Goal: Information Seeking & Learning: Understand process/instructions

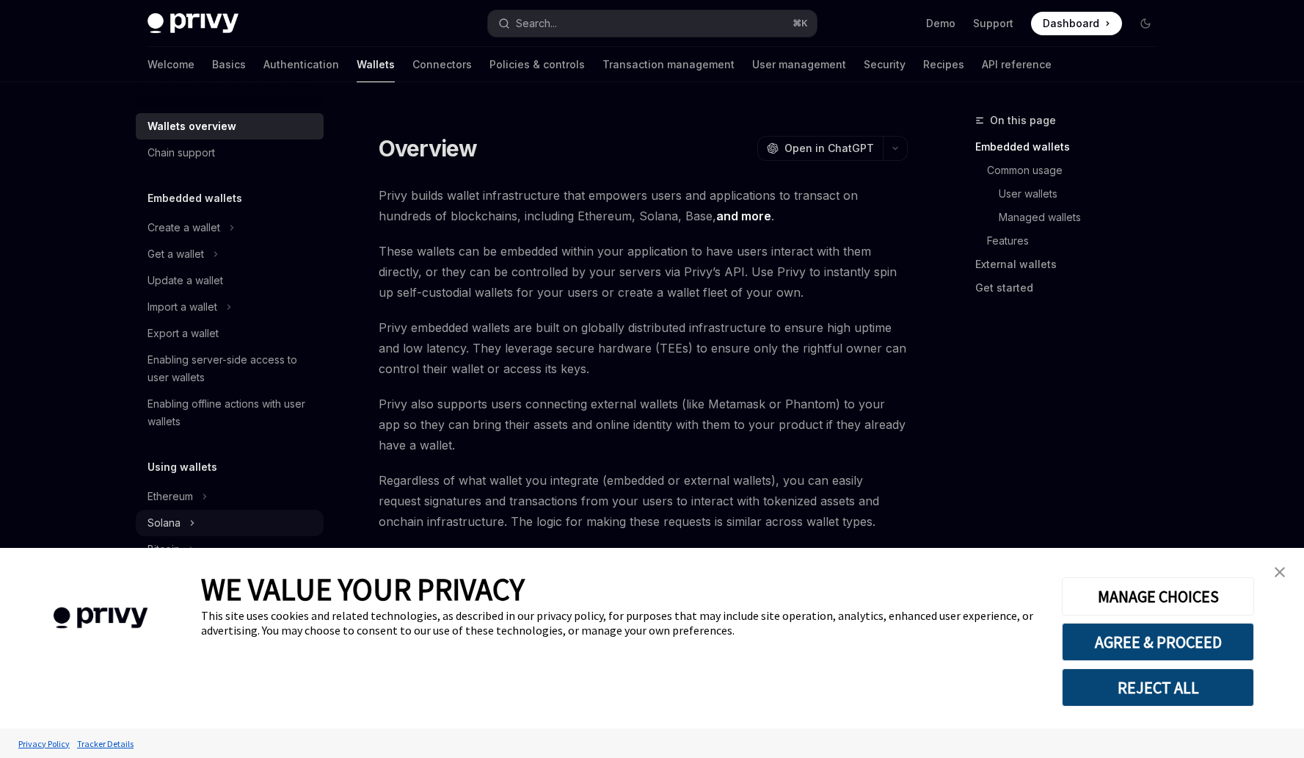
click at [221, 519] on button "Solana" at bounding box center [230, 522] width 188 height 26
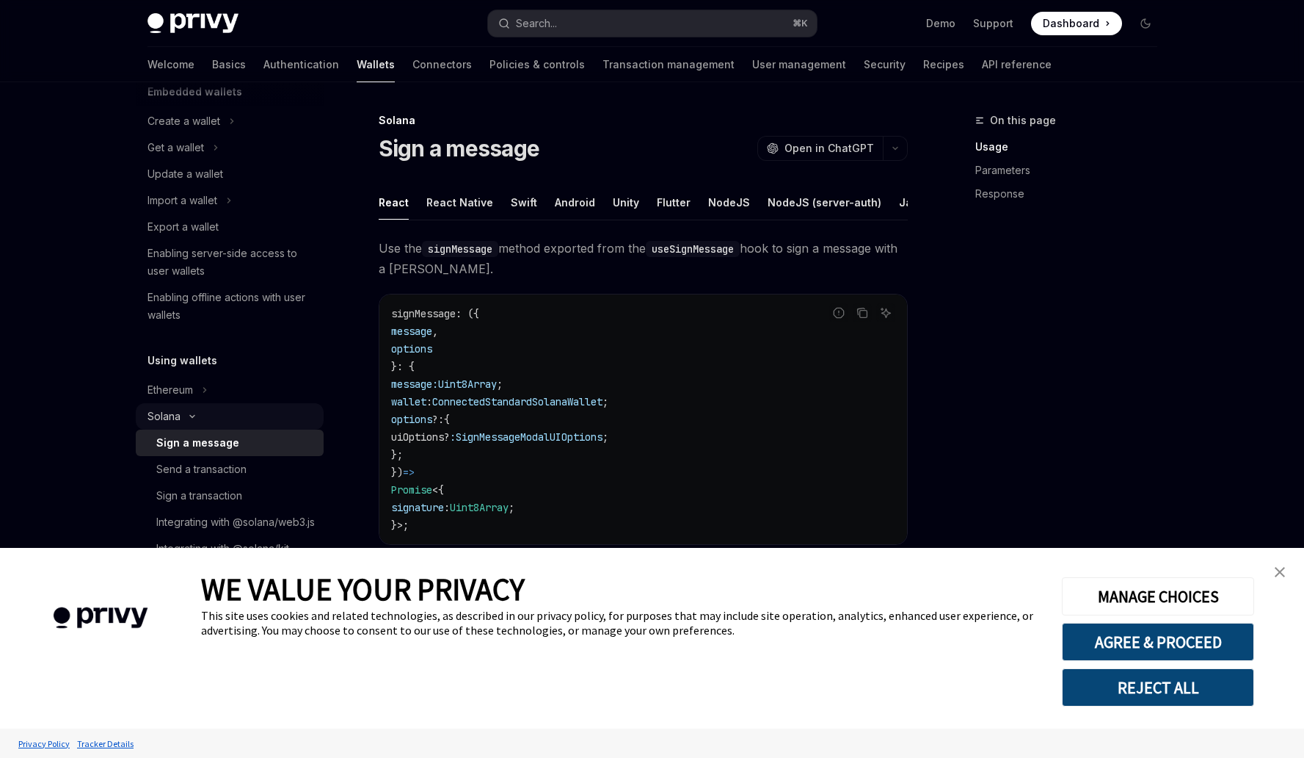
scroll to position [115, 0]
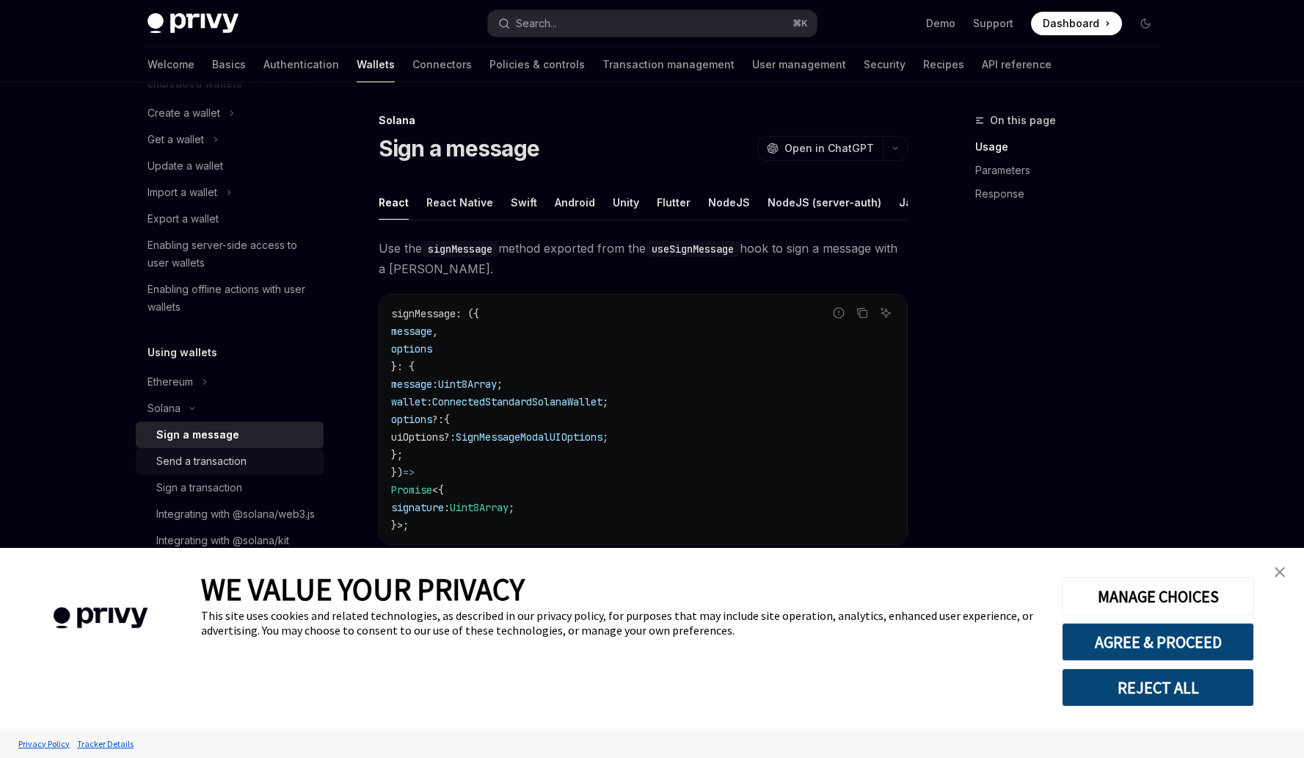
click at [236, 462] on div "Send a transaction" at bounding box center [201, 461] width 90 height 18
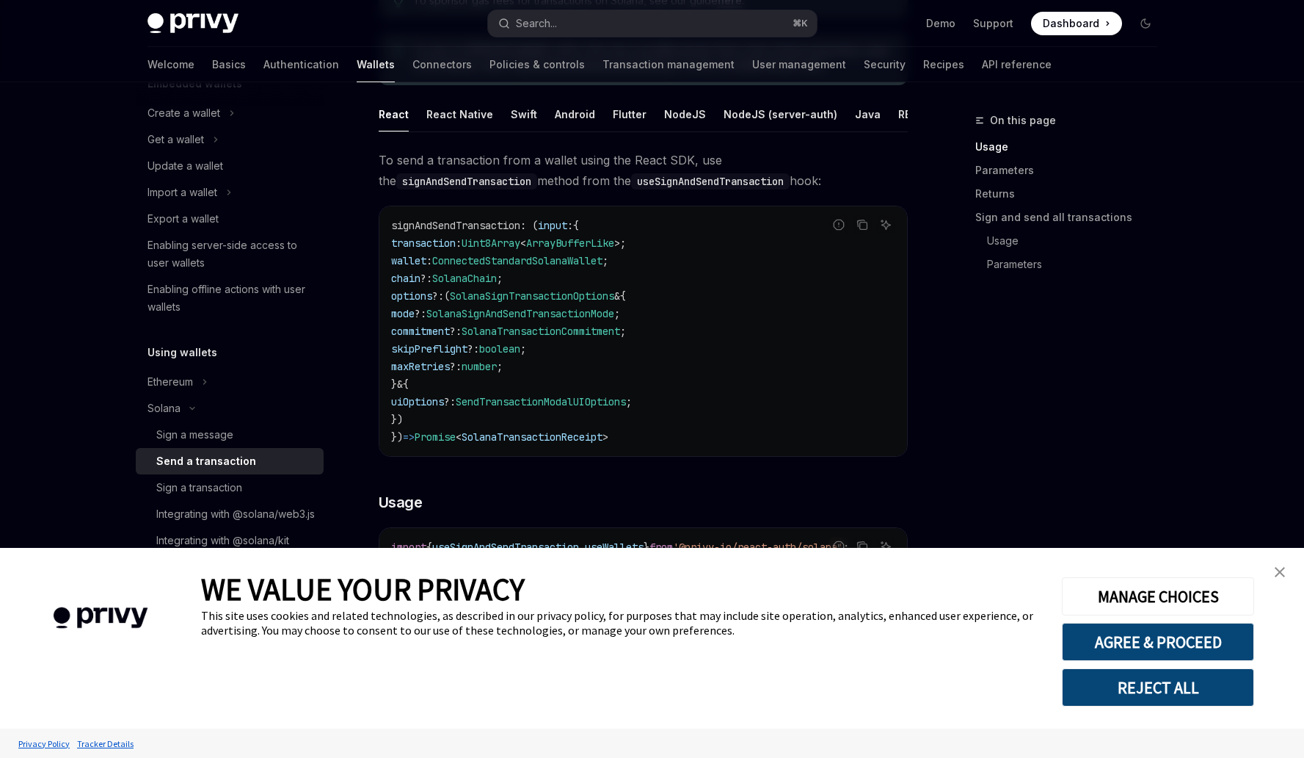
scroll to position [204, 0]
click at [480, 117] on div "React Native" at bounding box center [459, 113] width 67 height 35
type textarea "*"
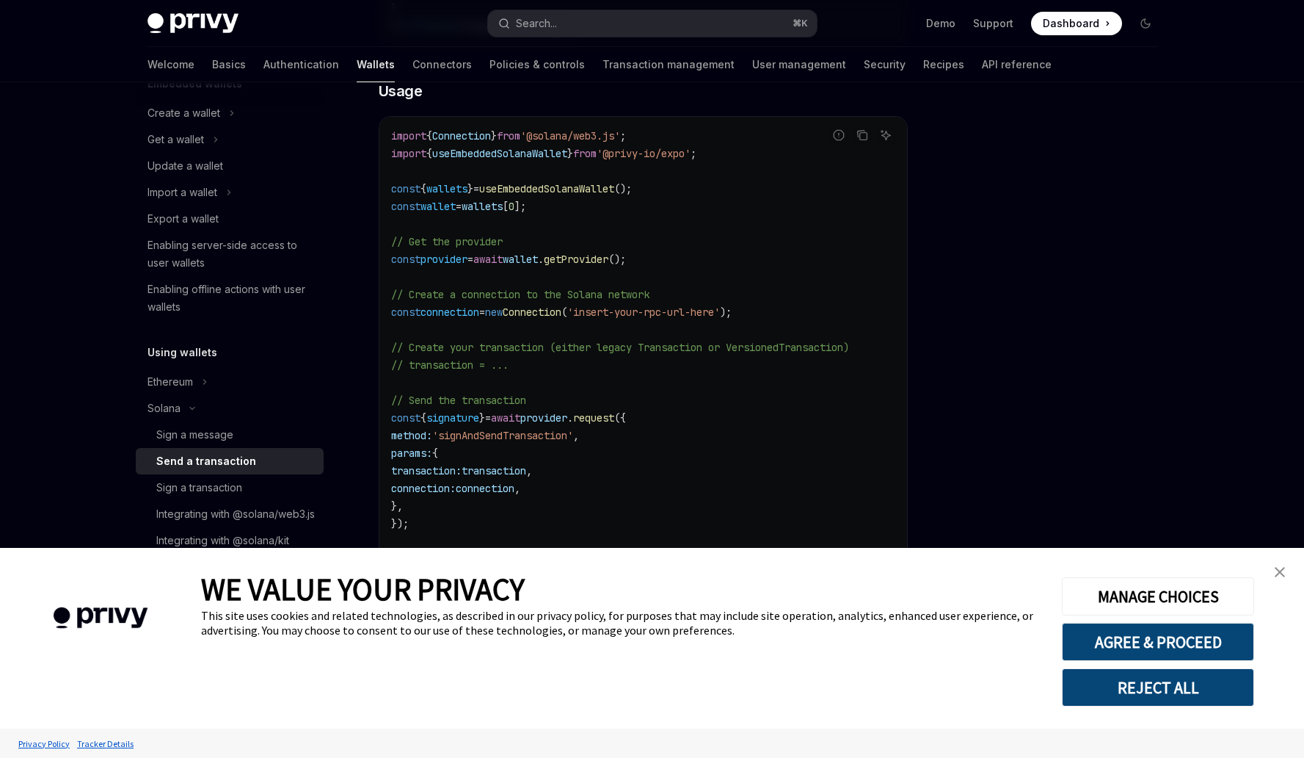
scroll to position [504, 0]
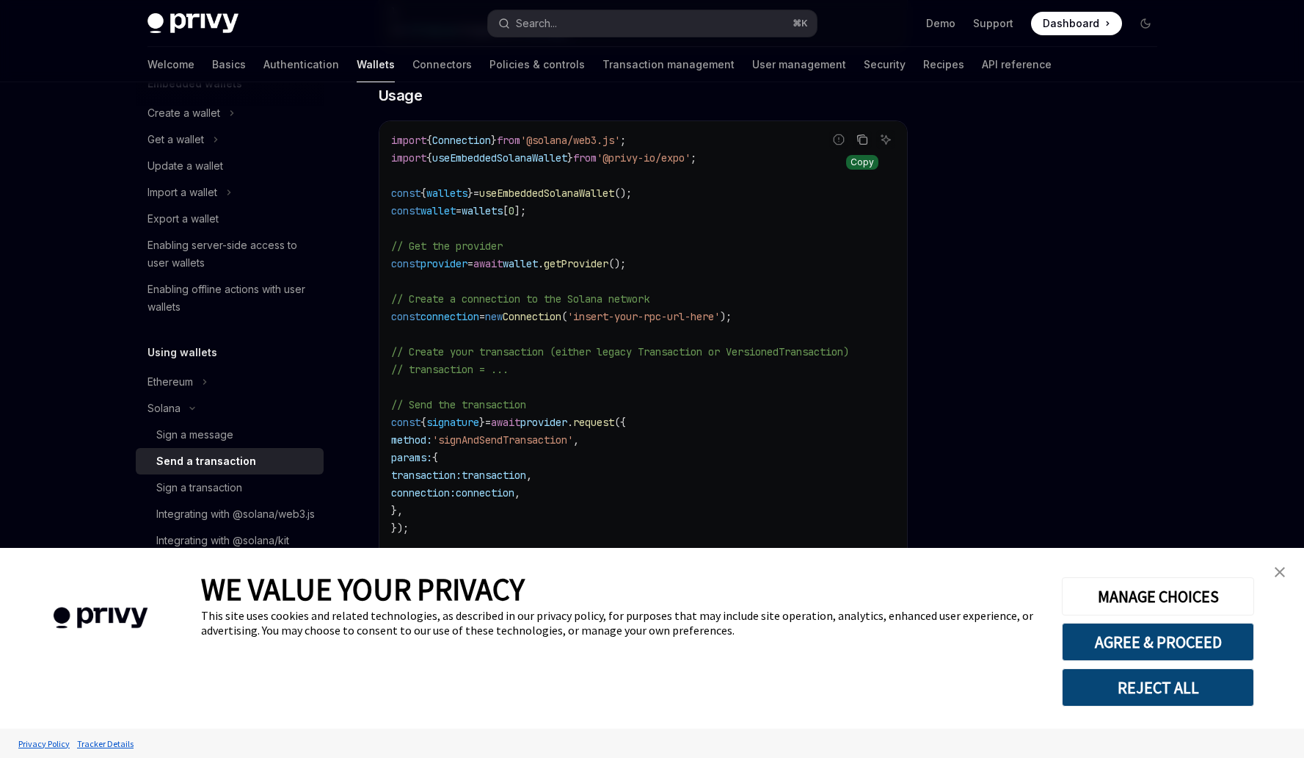
click at [863, 145] on icon "Copy the contents from the code block" at bounding box center [863, 140] width 12 height 12
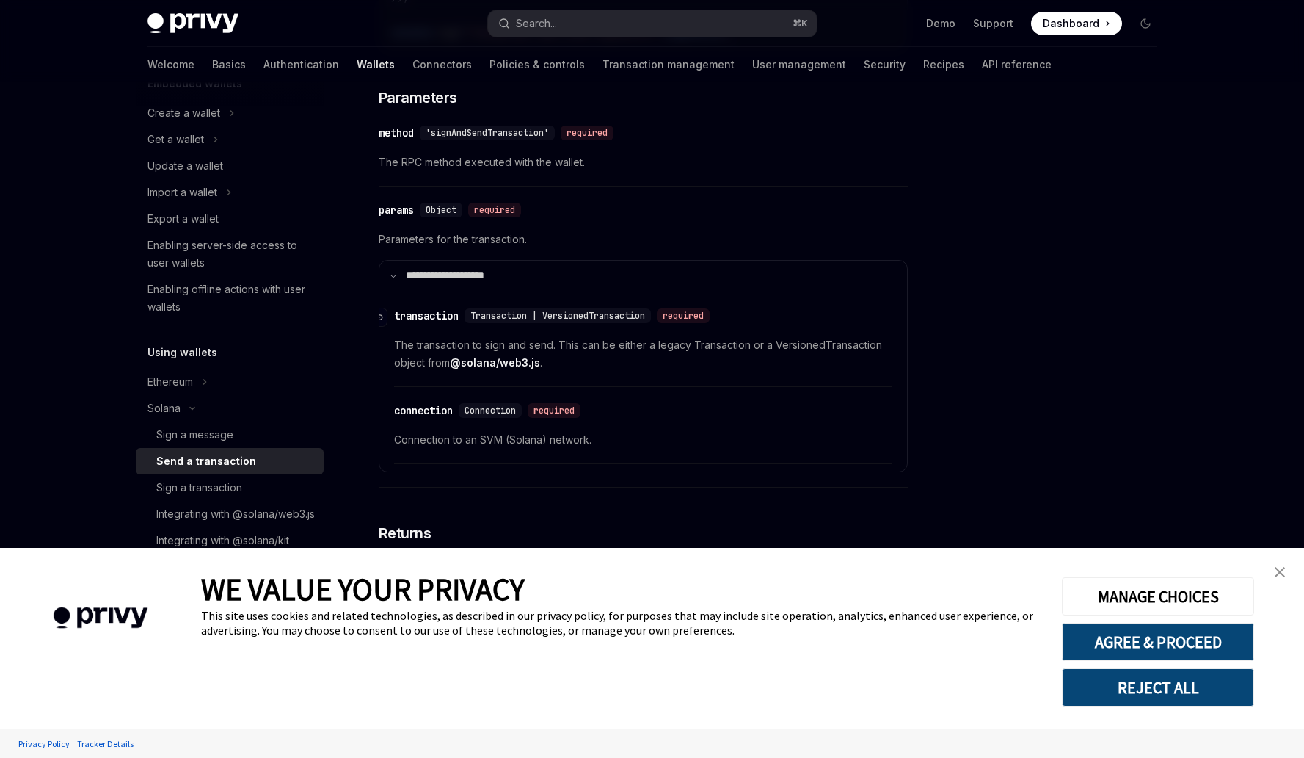
scroll to position [1041, 0]
